Goal: Navigation & Orientation: Find specific page/section

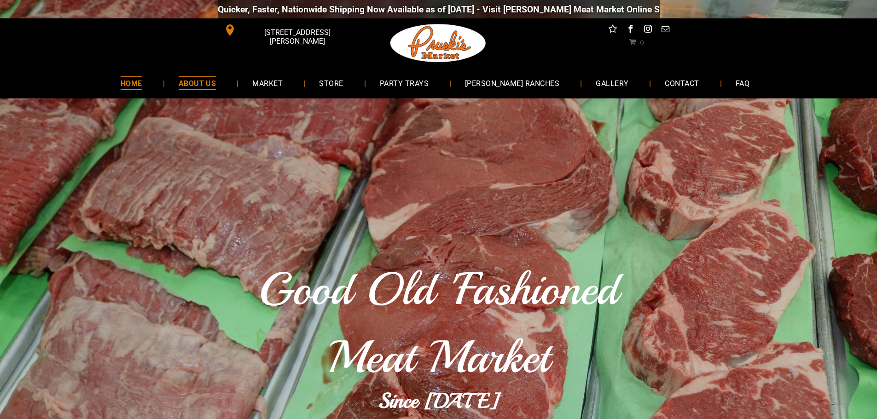
click at [216, 81] on span "ABOUT US" at bounding box center [198, 82] width 38 height 13
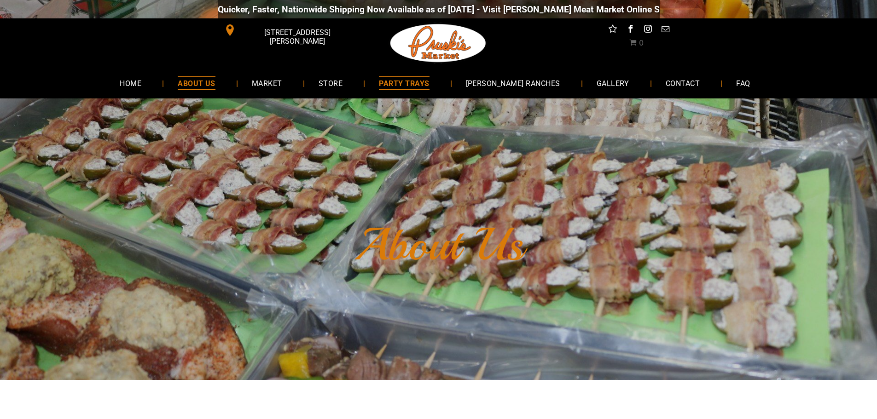
click at [404, 83] on span "PARTY TRAYS" at bounding box center [404, 82] width 50 height 13
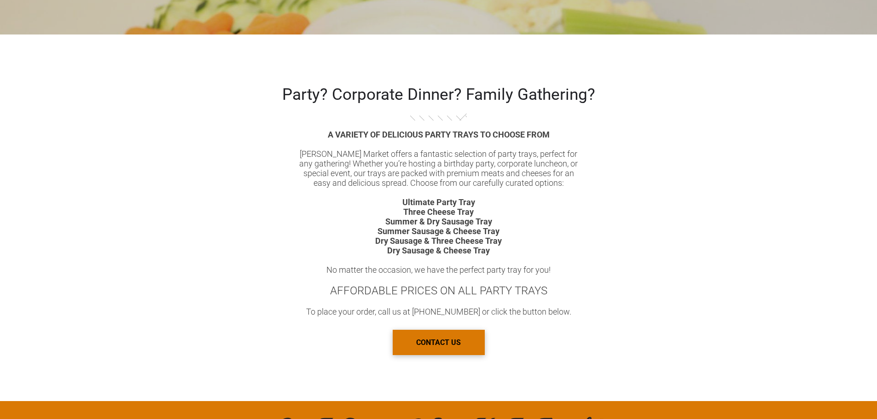
scroll to position [460, 0]
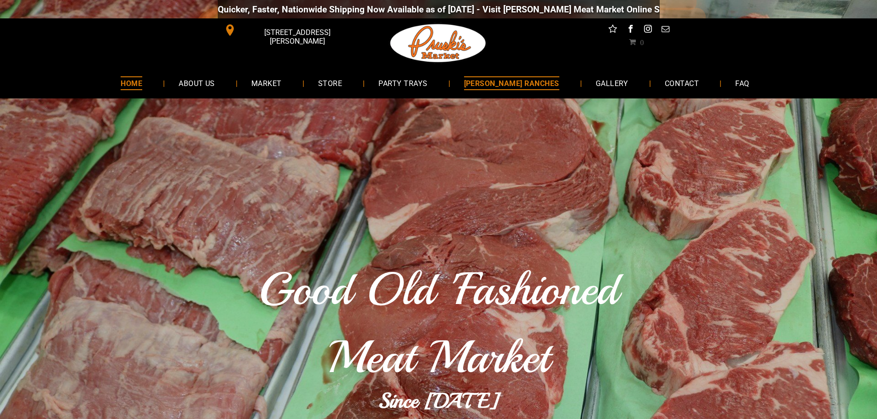
click at [485, 88] on span "[PERSON_NAME] RANCHES" at bounding box center [511, 82] width 95 height 13
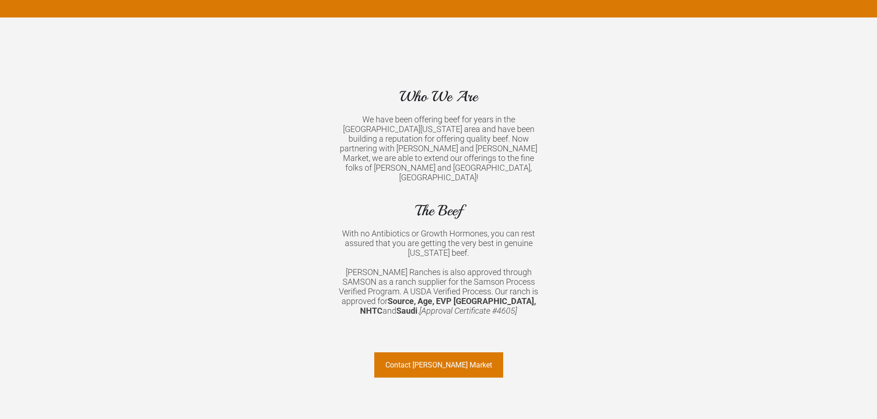
scroll to position [644, 0]
